Goal: Task Accomplishment & Management: Manage account settings

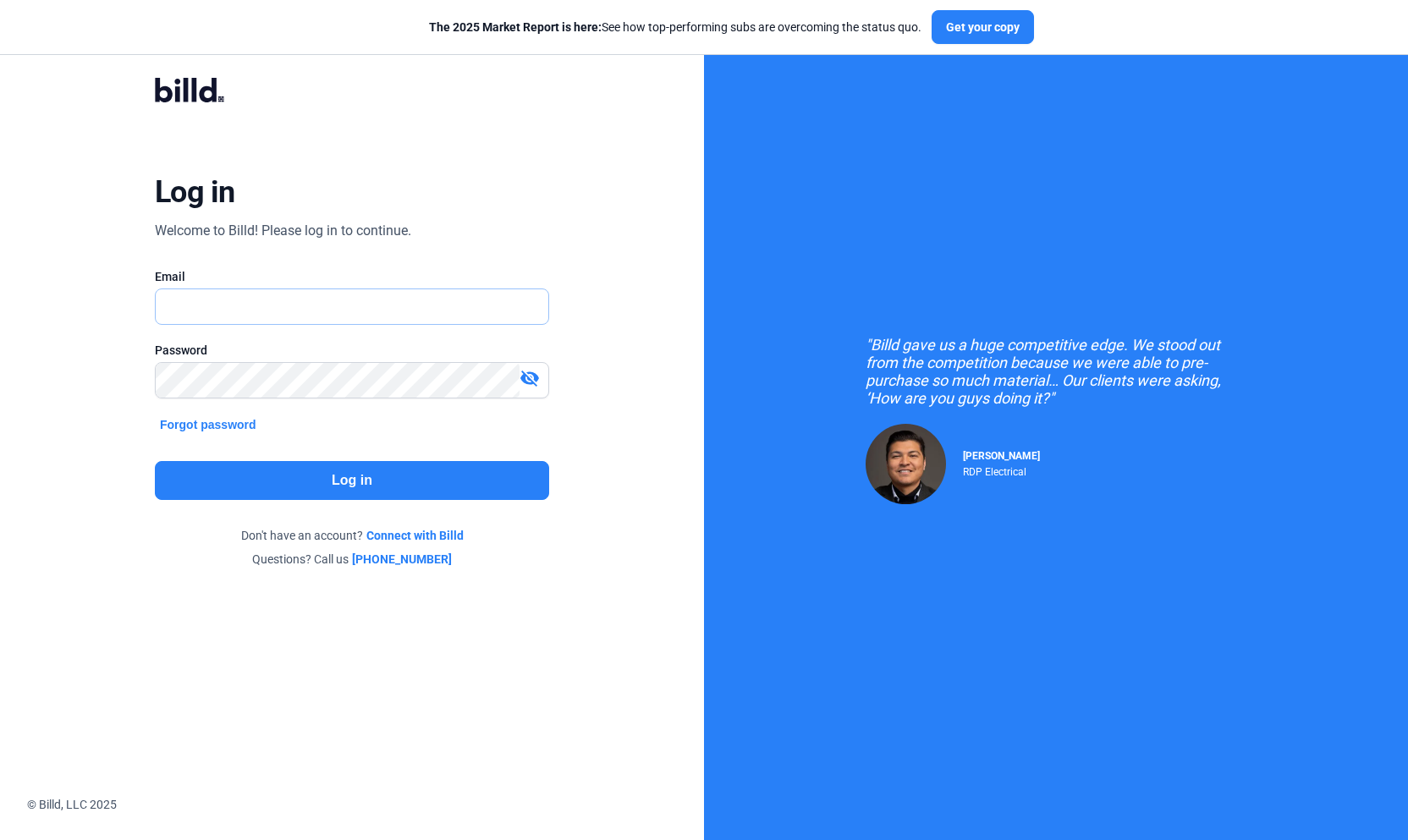
type input "[PERSON_NAME][EMAIL_ADDRESS][DOMAIN_NAME]"
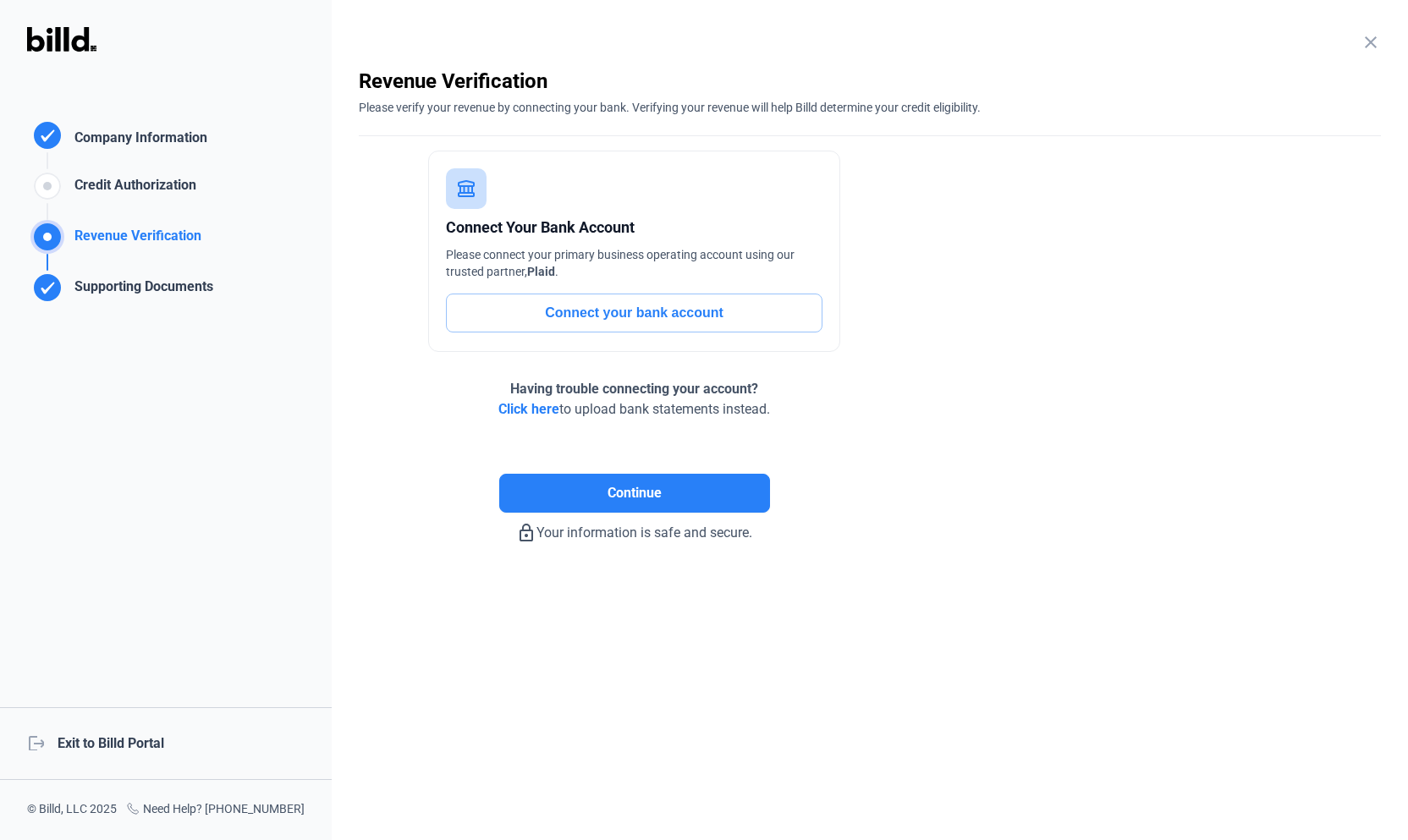
click at [1378, 39] on mat-icon "close" at bounding box center [1371, 42] width 21 height 21
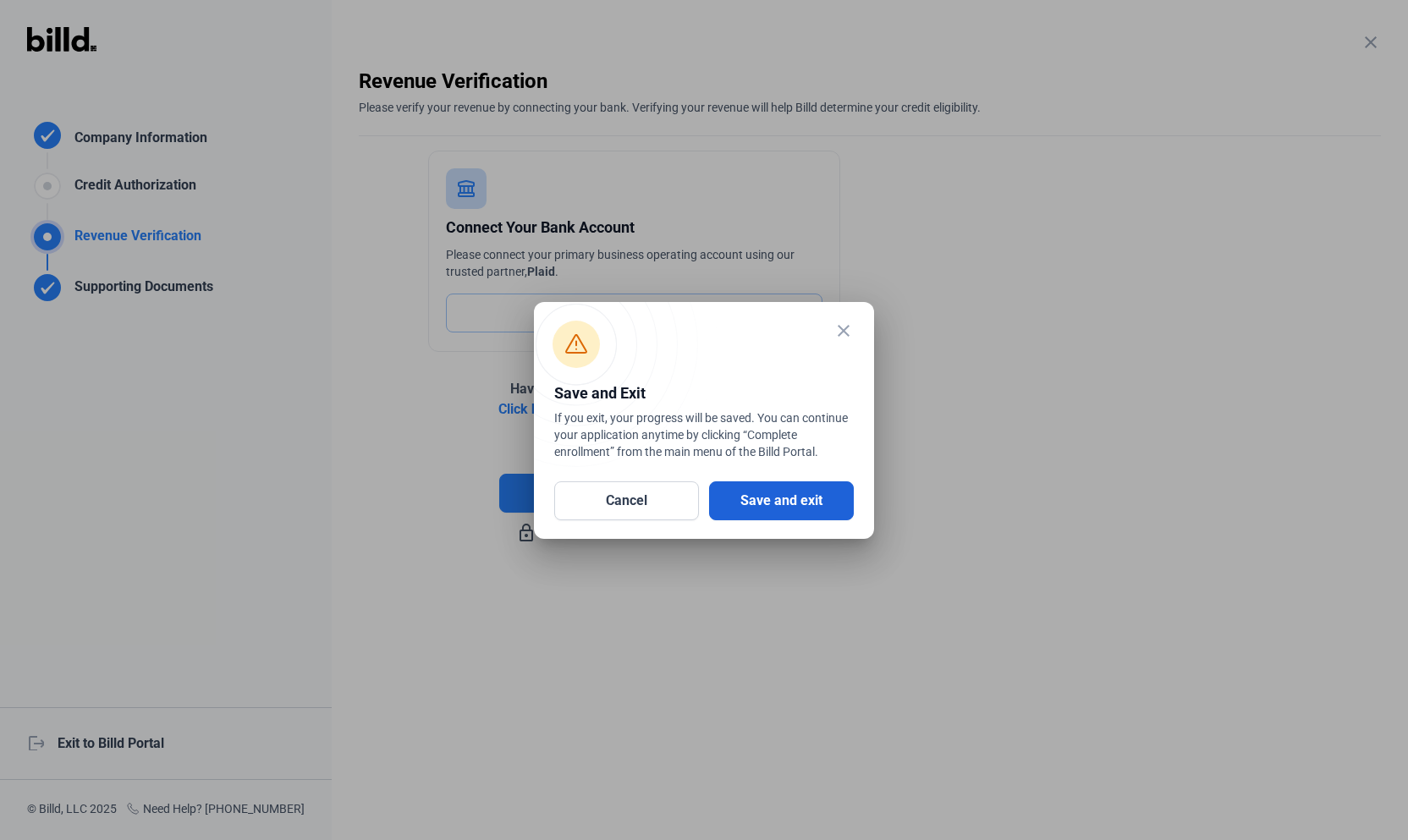
click at [783, 505] on button "Save and exit" at bounding box center [781, 501] width 145 height 39
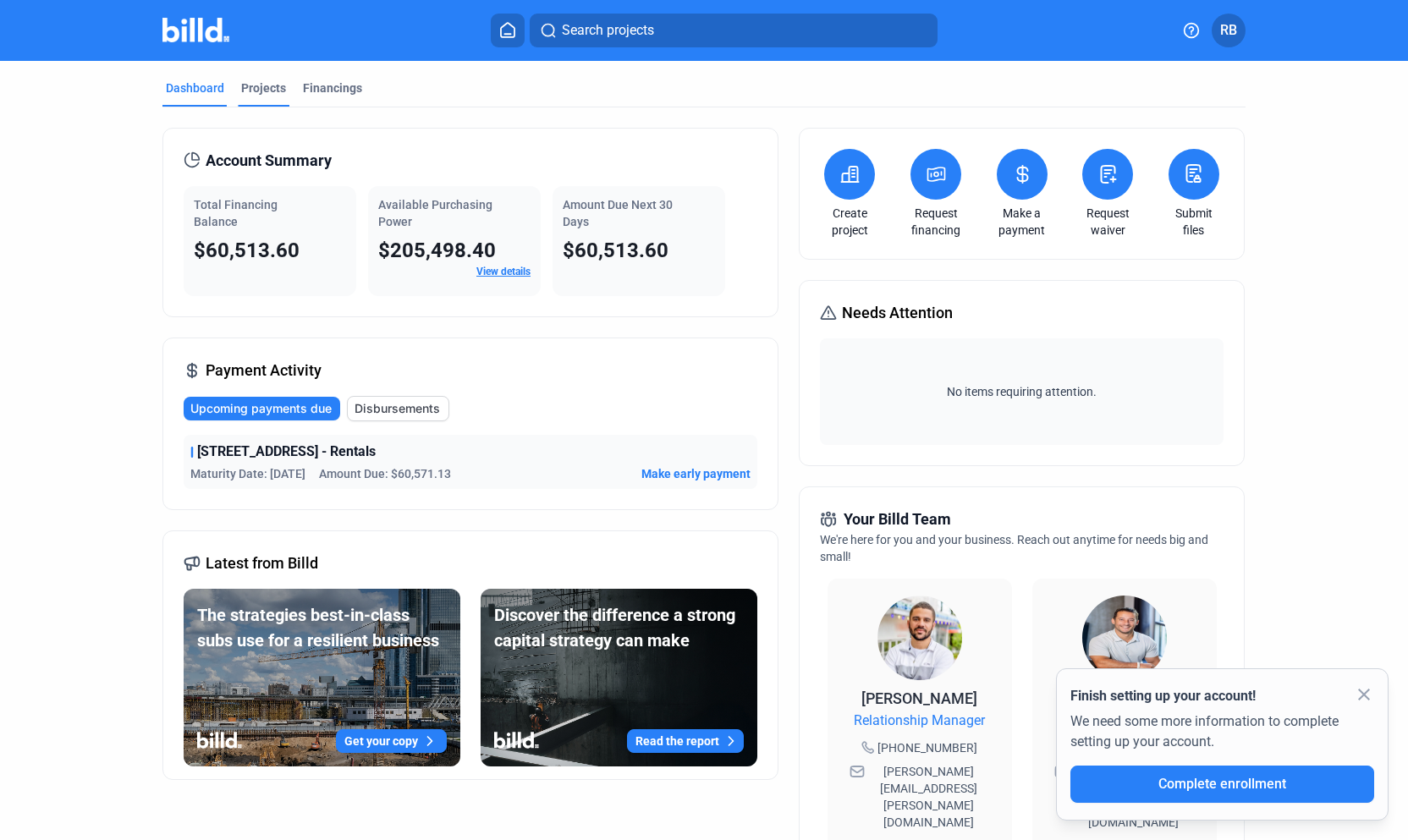
click at [257, 92] on div "Projects" at bounding box center [264, 87] width 45 height 17
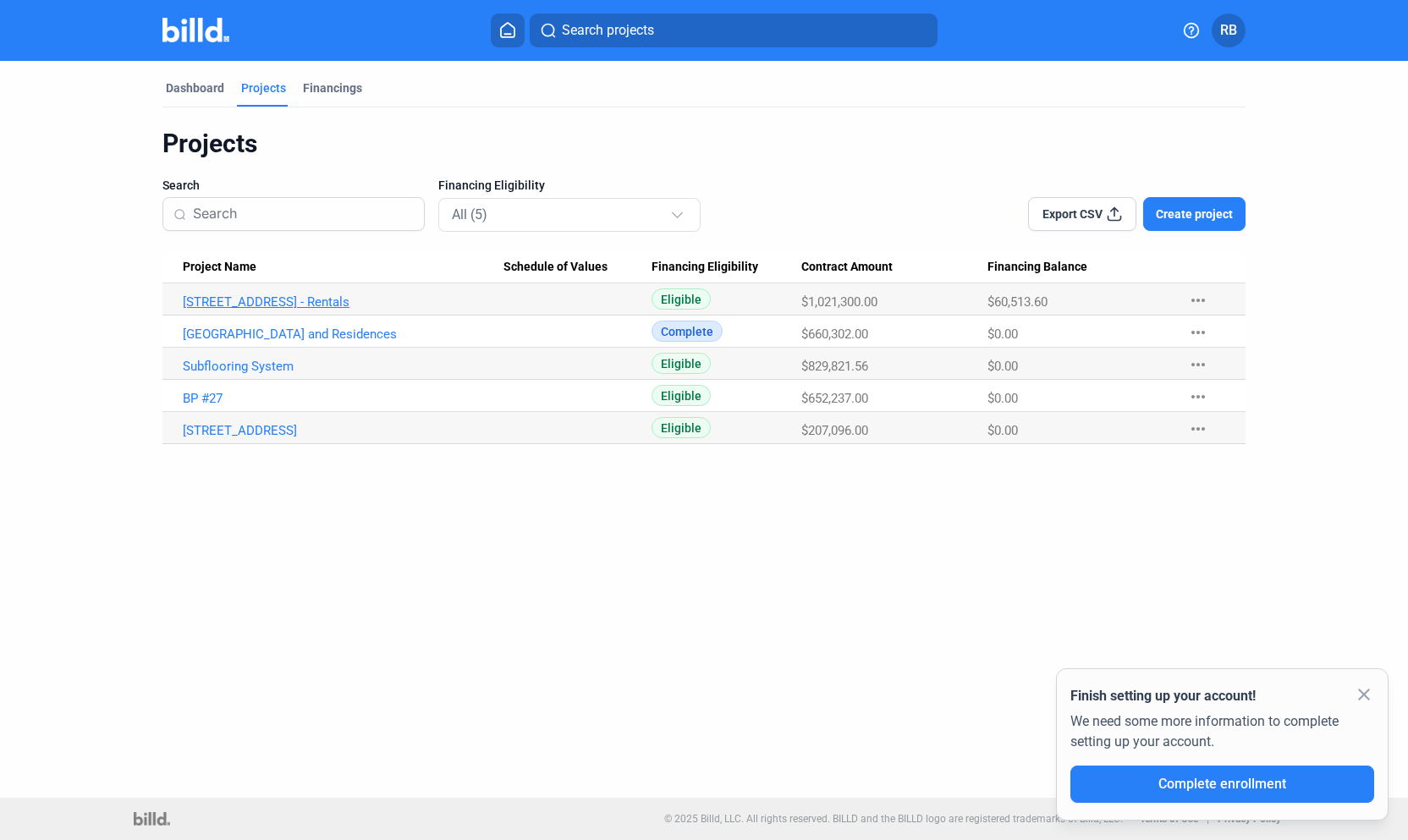
click at [274, 303] on link "[STREET_ADDRESS] - Rentals" at bounding box center [343, 302] width 320 height 15
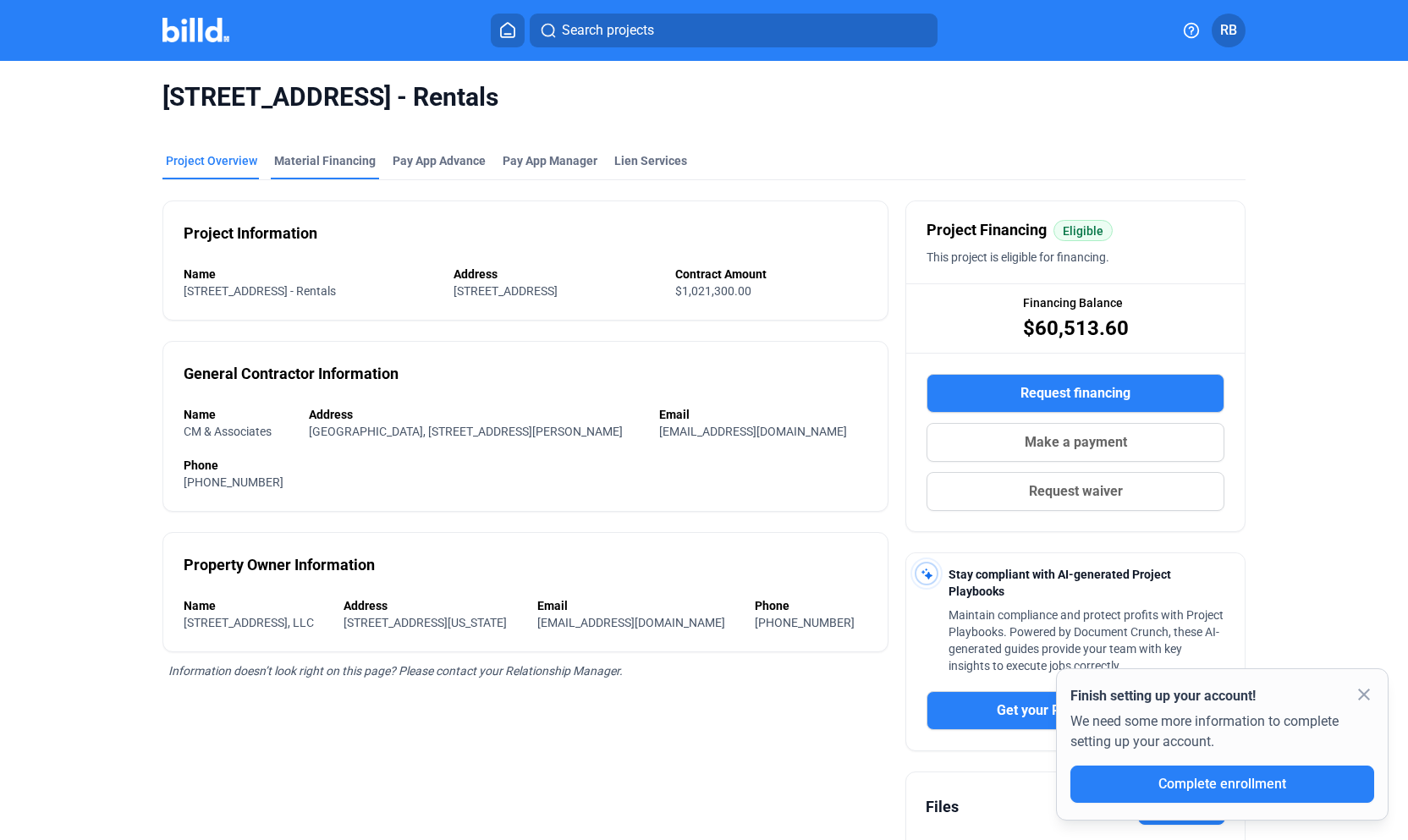
click at [316, 154] on div "Material Financing" at bounding box center [325, 160] width 102 height 17
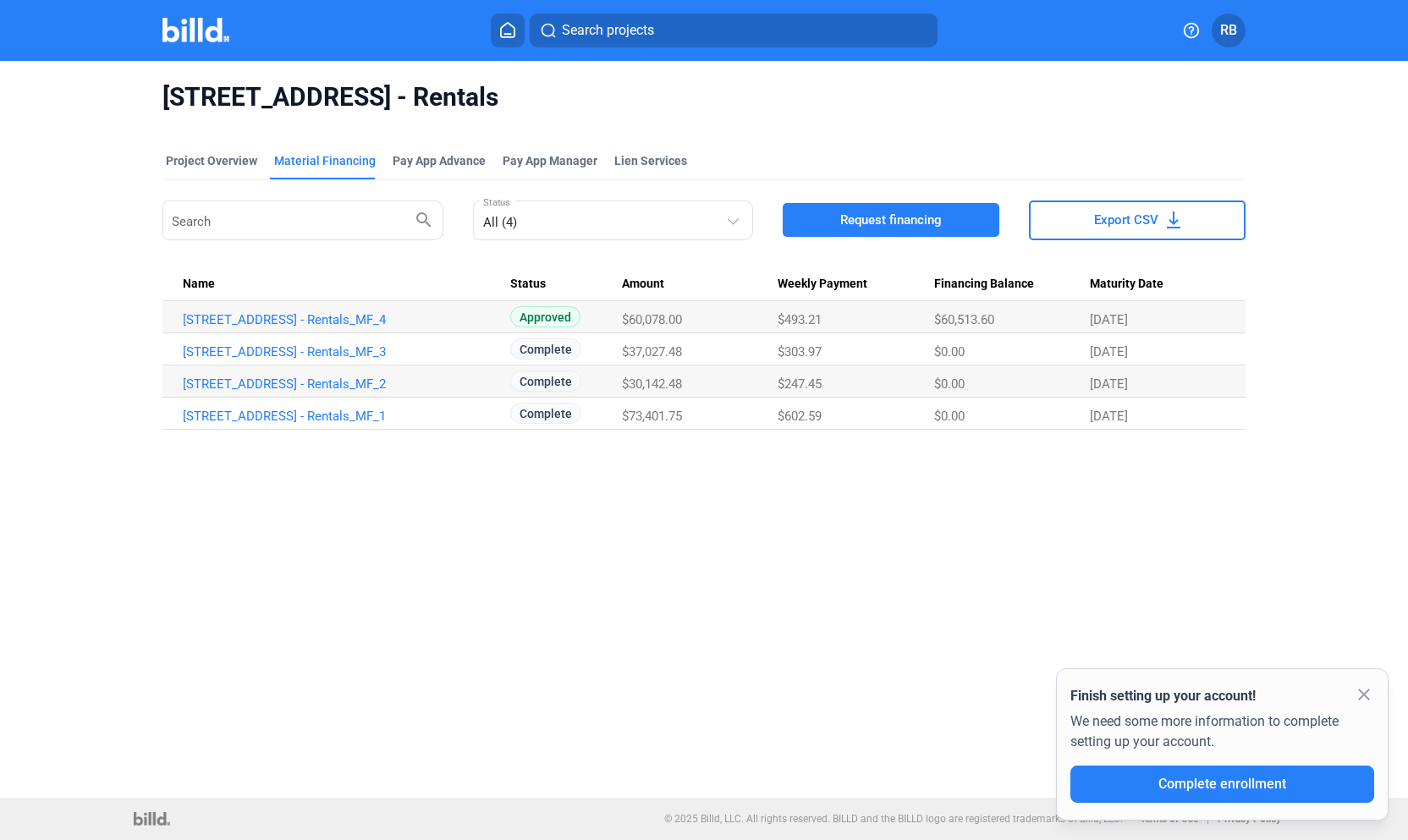
drag, startPoint x: 1097, startPoint y: 319, endPoint x: 1174, endPoint y: 312, distance: 77.3
click at [1174, 312] on div "[DATE]" at bounding box center [1158, 320] width 135 height 15
click at [275, 320] on link "[STREET_ADDRESS] - Rentals_MF_4" at bounding box center [343, 320] width 320 height 15
